Goal: Task Accomplishment & Management: Manage account settings

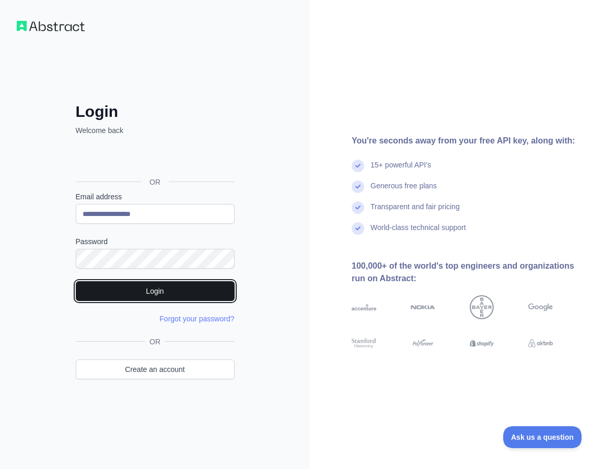
click at [183, 292] on button "Login" at bounding box center [155, 291] width 159 height 20
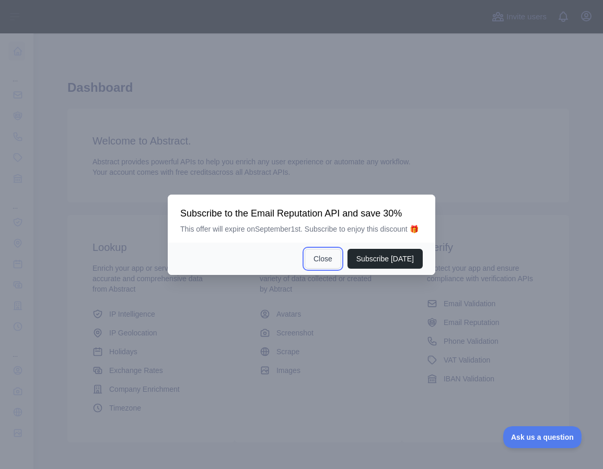
click at [323, 265] on button "Close" at bounding box center [322, 259] width 37 height 20
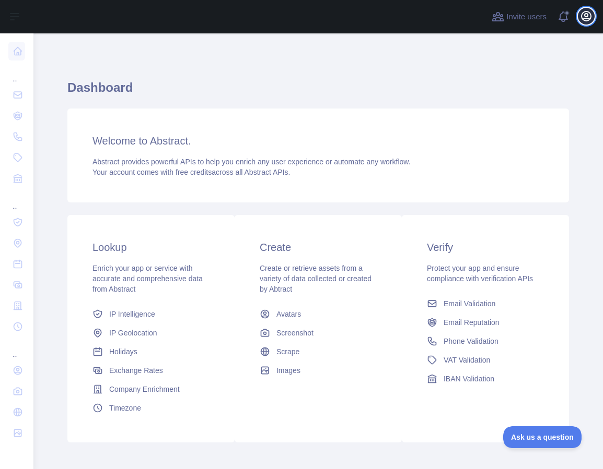
click at [584, 18] on icon "button" at bounding box center [585, 15] width 9 height 9
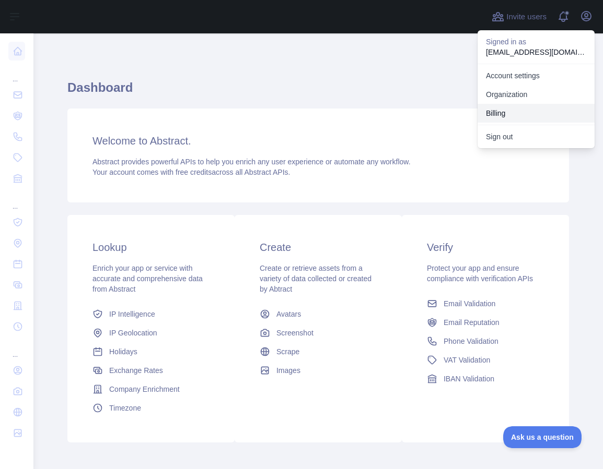
click at [499, 111] on button "Billing" at bounding box center [535, 113] width 117 height 19
